Goal: Information Seeking & Learning: Learn about a topic

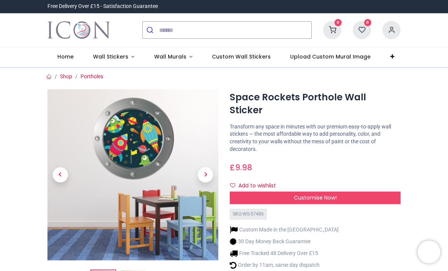
click at [205, 175] on span "Next" at bounding box center [205, 174] width 15 height 15
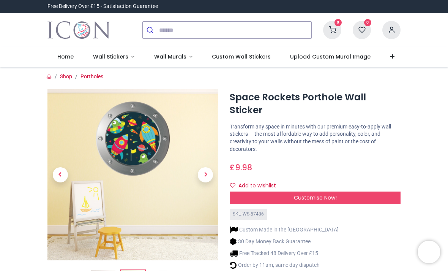
click at [211, 174] on span "Next" at bounding box center [205, 174] width 15 height 15
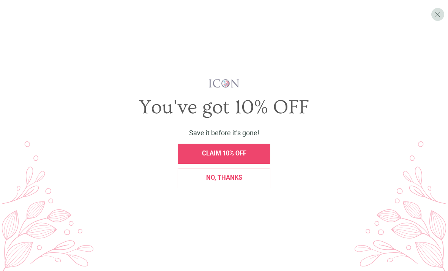
click at [439, 15] on span "X" at bounding box center [438, 14] width 6 height 9
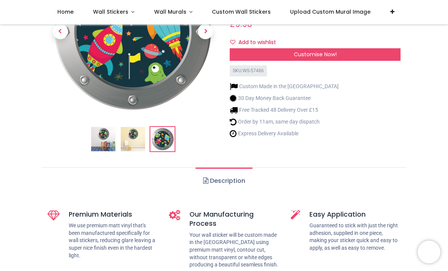
scroll to position [101, 0]
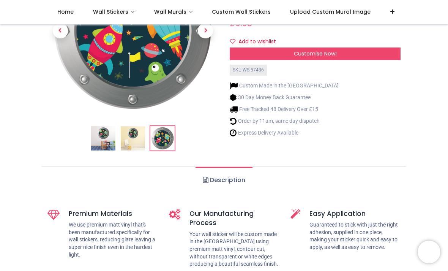
click at [225, 182] on link "Description" at bounding box center [224, 180] width 57 height 27
click at [224, 184] on link "Description" at bounding box center [224, 180] width 57 height 27
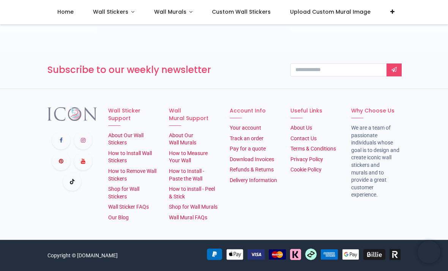
scroll to position [1069, 0]
click at [270, 177] on link "Delivery Information" at bounding box center [254, 180] width 48 height 6
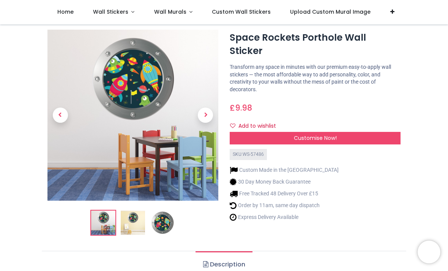
scroll to position [17, 0]
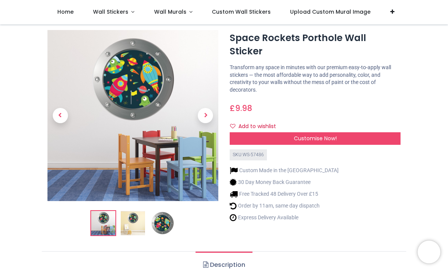
click at [137, 220] on img at bounding box center [133, 223] width 24 height 24
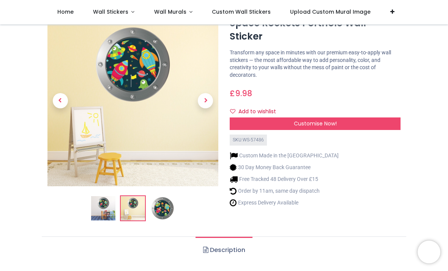
scroll to position [39, 0]
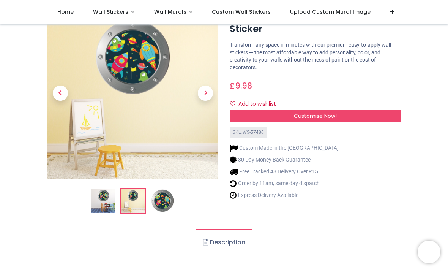
click at [166, 201] on img at bounding box center [163, 201] width 24 height 24
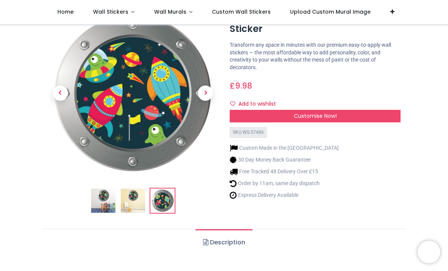
click at [134, 192] on img at bounding box center [133, 201] width 24 height 24
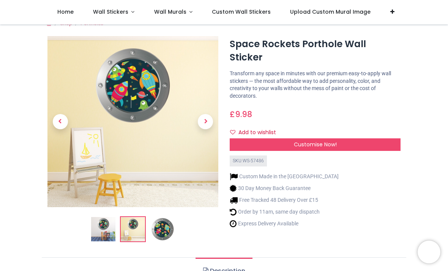
scroll to position [10, 0]
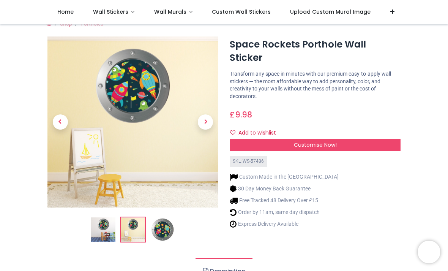
click at [337, 141] on span "Customise Now!" at bounding box center [315, 145] width 43 height 8
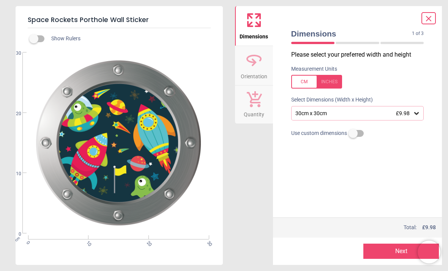
click at [415, 113] on icon at bounding box center [417, 113] width 8 height 8
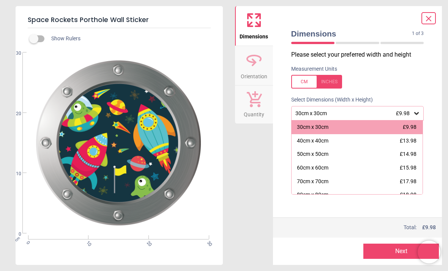
click at [321, 154] on div "50cm x 50cm" at bounding box center [313, 155] width 32 height 8
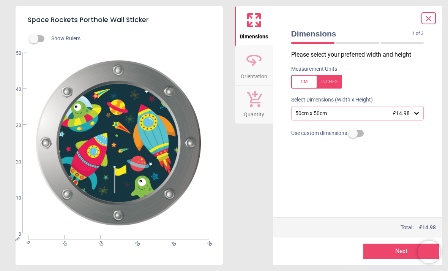
click at [417, 110] on icon at bounding box center [417, 113] width 8 height 8
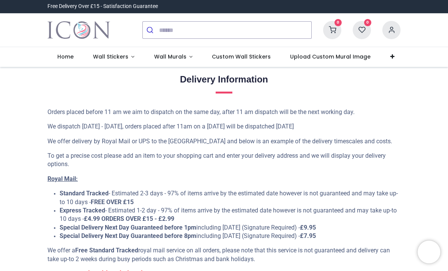
click at [124, 55] on span "Wall Stickers" at bounding box center [110, 57] width 35 height 8
click at [115, 52] on link "Wall Stickers" at bounding box center [113, 57] width 61 height 20
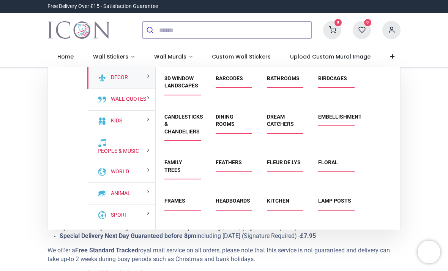
click at [117, 117] on link "Kids" at bounding box center [115, 121] width 14 height 8
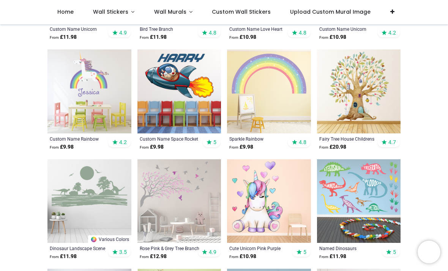
scroll to position [718, 0]
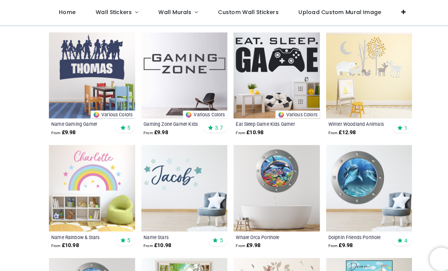
scroll to position [2165, 0]
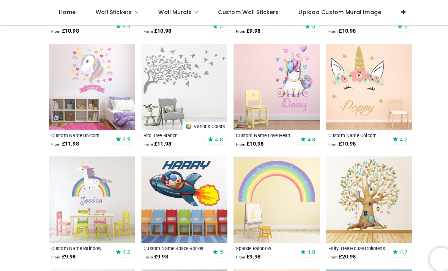
scroll to position [630, 0]
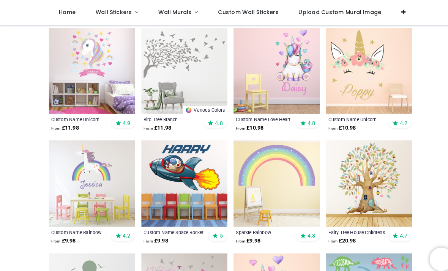
click at [179, 174] on img at bounding box center [180, 178] width 84 height 84
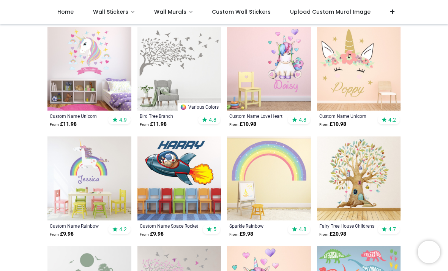
click at [194, 171] on img at bounding box center [180, 178] width 84 height 84
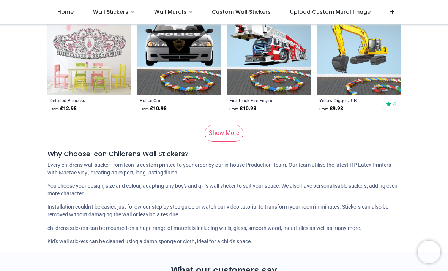
scroll to position [3937, 0]
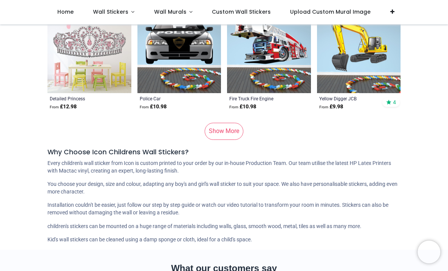
click at [232, 129] on link "Show More" at bounding box center [224, 131] width 39 height 17
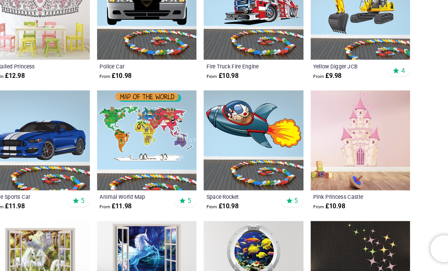
click at [227, 119] on img at bounding box center [269, 161] width 84 height 84
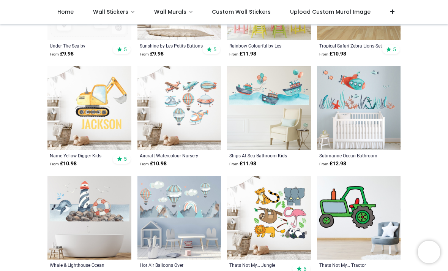
scroll to position [5086, 0]
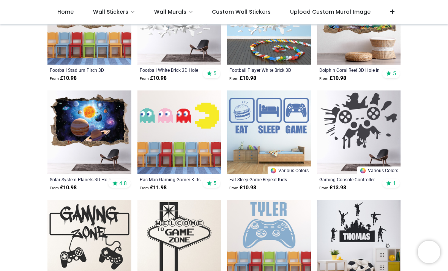
scroll to position [6049, 0]
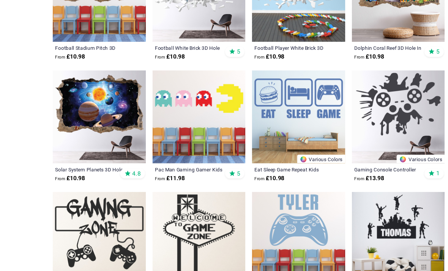
click at [116, 107] on img at bounding box center [90, 132] width 84 height 84
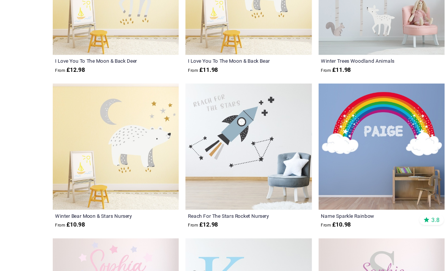
scroll to position [10871, 0]
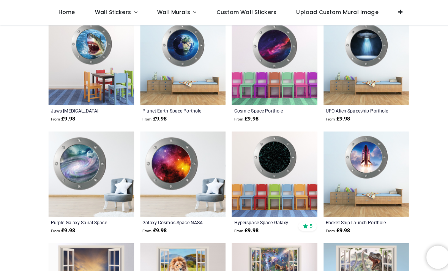
scroll to position [7108, 0]
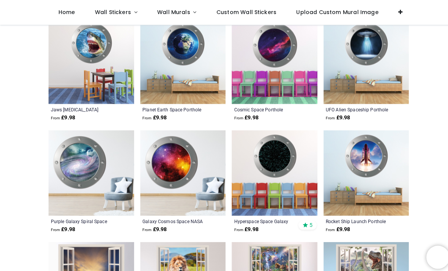
click at [379, 59] on img at bounding box center [359, 60] width 84 height 84
click at [366, 104] on div "UFO Alien Spaceship Porthole" at bounding box center [351, 107] width 63 height 6
click at [363, 46] on img at bounding box center [359, 60] width 84 height 84
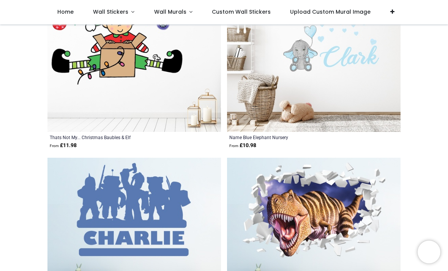
scroll to position [6846, 0]
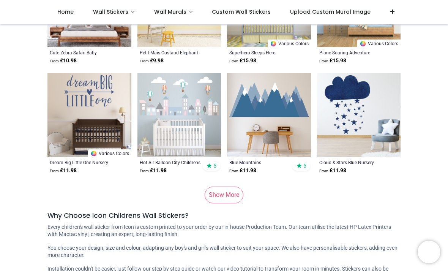
scroll to position [7719, 0]
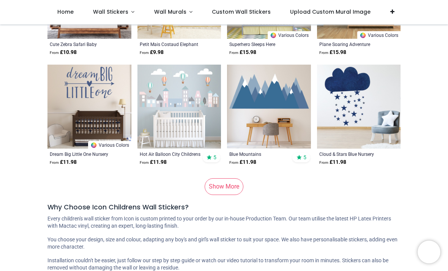
click at [234, 181] on link "Show More" at bounding box center [224, 186] width 39 height 17
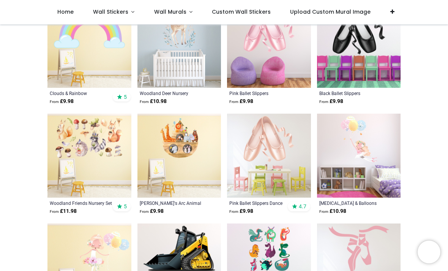
scroll to position [8987, 0]
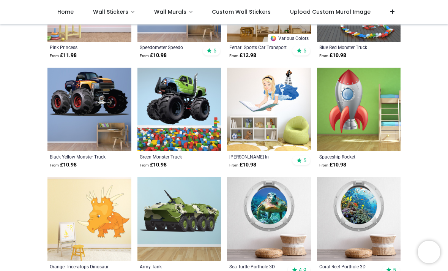
scroll to position [10677, 0]
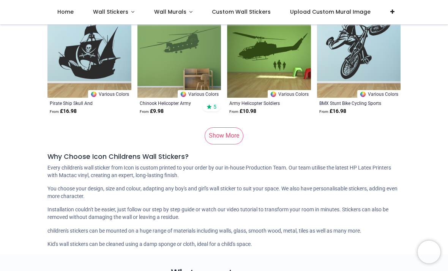
scroll to position [11614, 0]
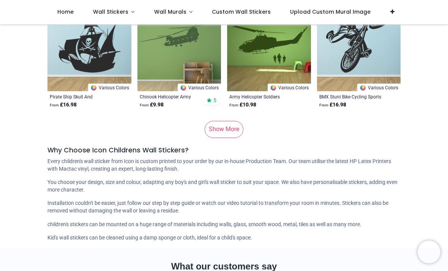
click at [231, 124] on link "Show More" at bounding box center [224, 129] width 39 height 17
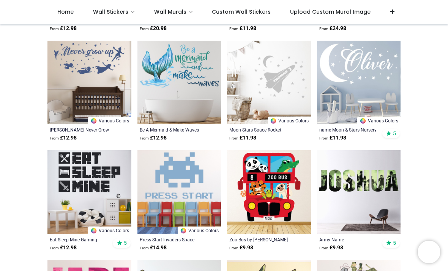
scroll to position [13114, 0]
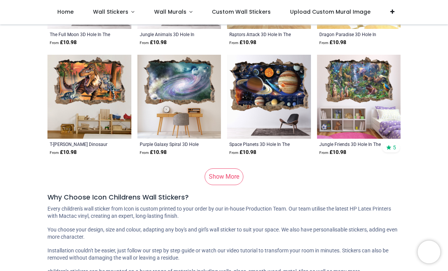
scroll to position [15405, 0]
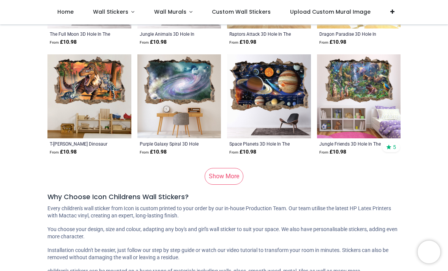
click at [233, 171] on link "Show More" at bounding box center [224, 176] width 39 height 17
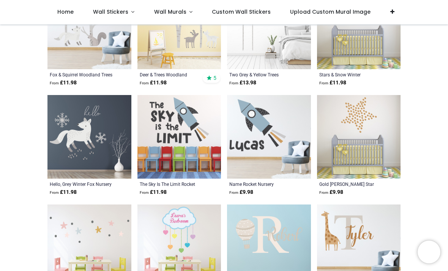
scroll to position [16804, 0]
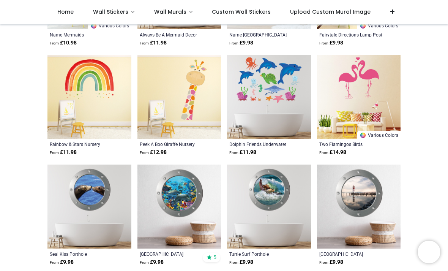
scroll to position [17488, 0]
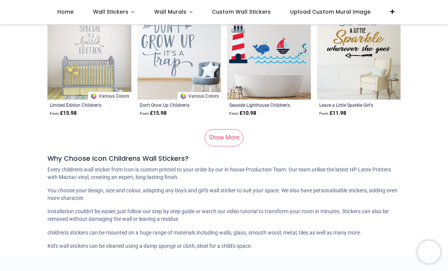
scroll to position [19288, 0]
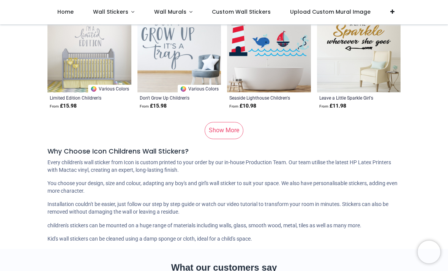
click at [231, 128] on link "Show More" at bounding box center [224, 130] width 39 height 17
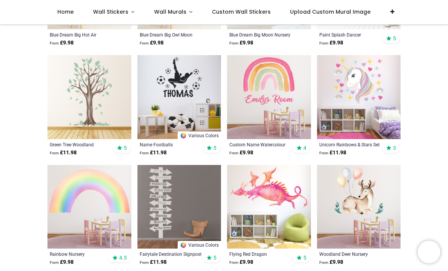
scroll to position [19791, 0]
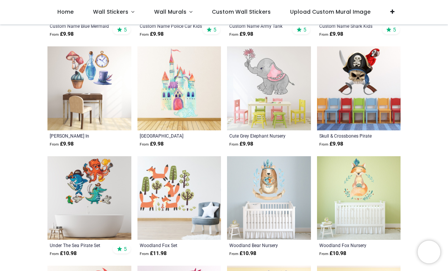
scroll to position [20238, 0]
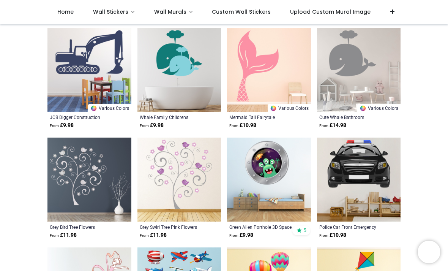
scroll to position [21030, 0]
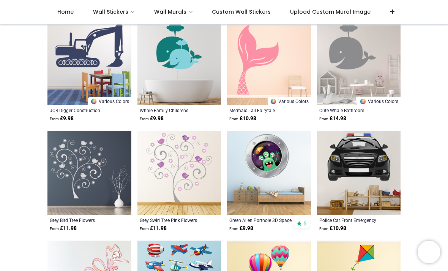
click at [281, 166] on img at bounding box center [269, 173] width 84 height 84
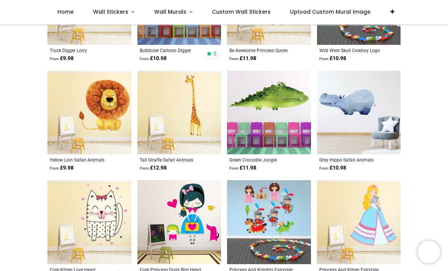
scroll to position [21639, 0]
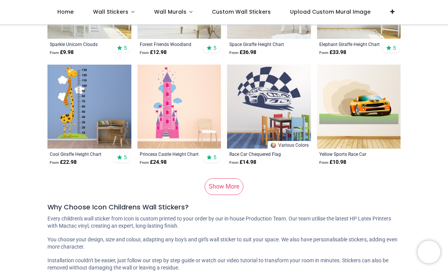
scroll to position [23075, 0]
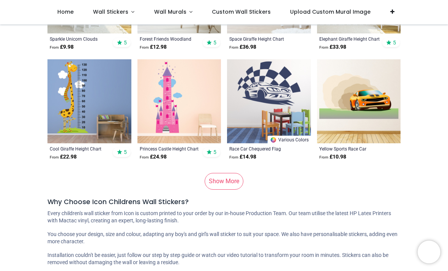
click at [233, 178] on link "Show More" at bounding box center [224, 181] width 39 height 17
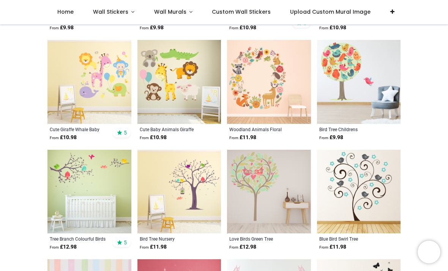
scroll to position [24412, 0]
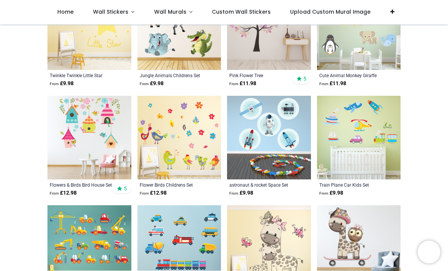
scroll to position [25123, 0]
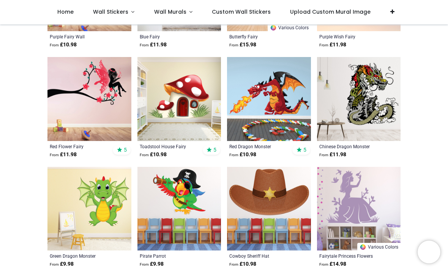
scroll to position [25490, 0]
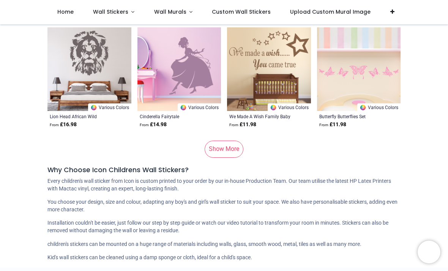
scroll to position [26936, 0]
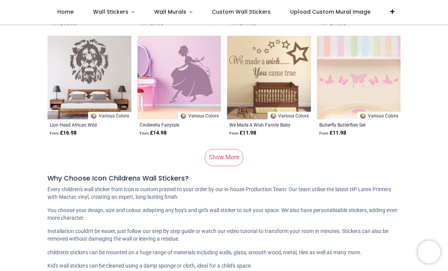
click at [232, 153] on link "Show More" at bounding box center [224, 157] width 39 height 17
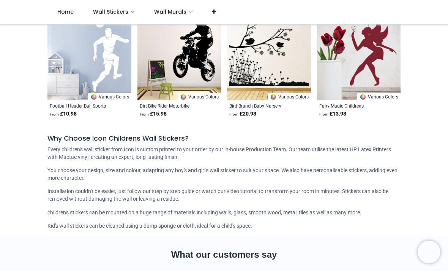
scroll to position [27504, 0]
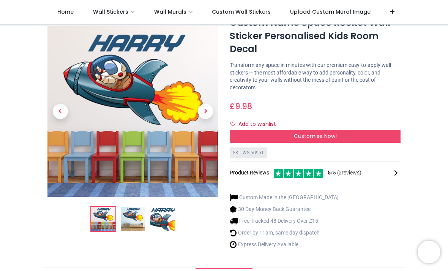
scroll to position [31, 0]
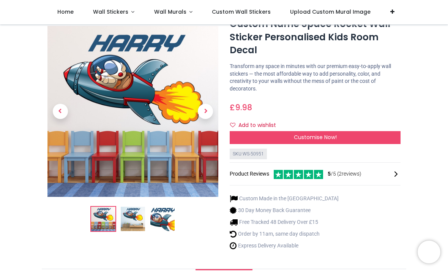
click at [392, 132] on div "Customise Now!" at bounding box center [315, 137] width 171 height 13
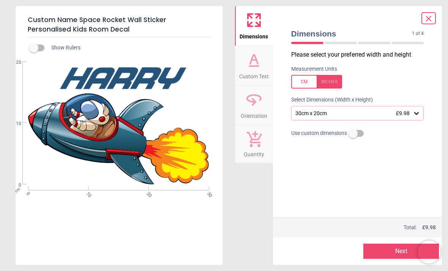
click at [419, 112] on icon at bounding box center [417, 113] width 5 height 3
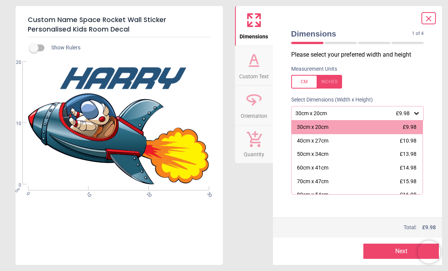
scroll to position [0, 0]
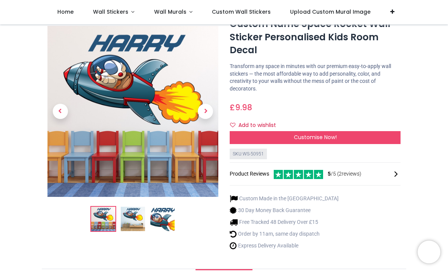
scroll to position [31, 0]
click at [390, 133] on div "Customise Now!" at bounding box center [315, 137] width 171 height 13
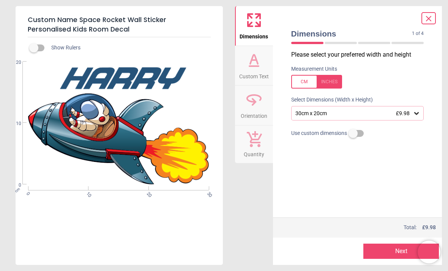
click at [255, 68] on icon at bounding box center [254, 60] width 18 height 18
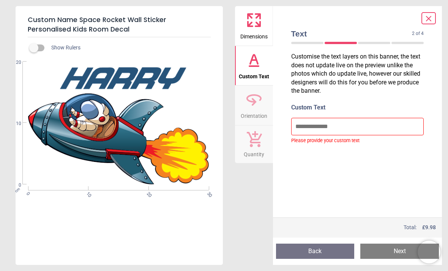
click at [433, 17] on icon at bounding box center [429, 18] width 9 height 9
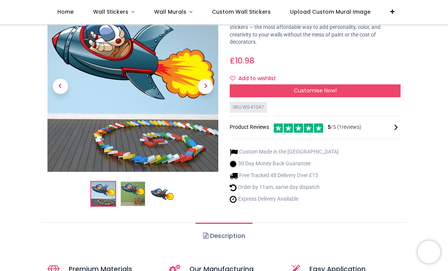
scroll to position [52, 0]
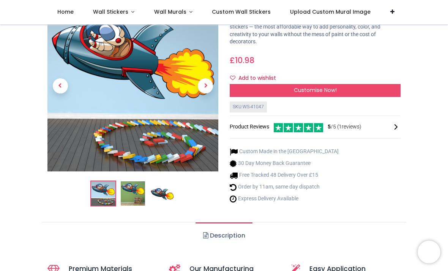
click at [389, 88] on div "Customise Now!" at bounding box center [315, 90] width 171 height 13
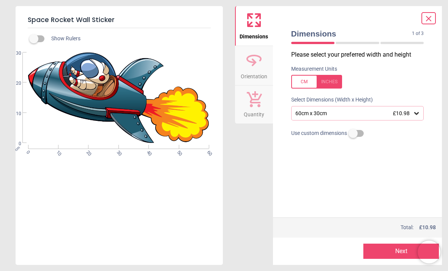
click at [420, 111] on icon at bounding box center [417, 113] width 8 height 8
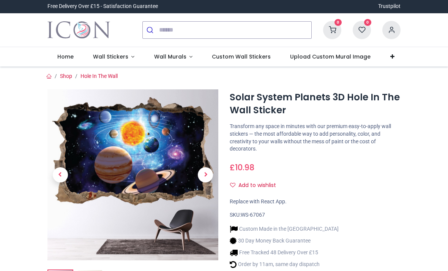
click at [100, 165] on img at bounding box center [133, 174] width 171 height 171
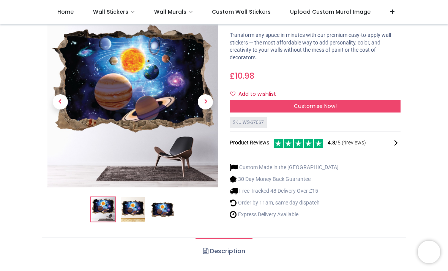
scroll to position [49, 0]
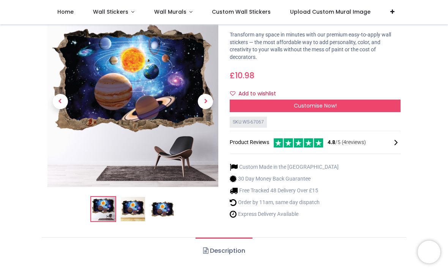
click at [394, 105] on div "Customise Now!" at bounding box center [315, 106] width 171 height 13
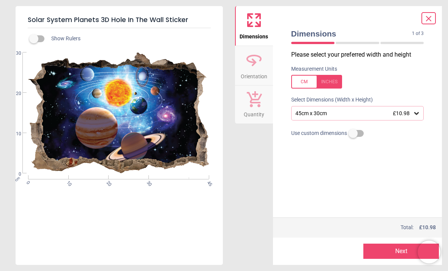
click at [417, 113] on icon at bounding box center [417, 113] width 5 height 3
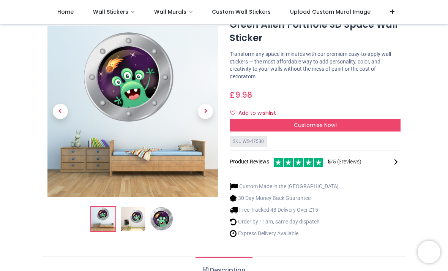
scroll to position [32, 0]
